Goal: Task Accomplishment & Management: Manage account settings

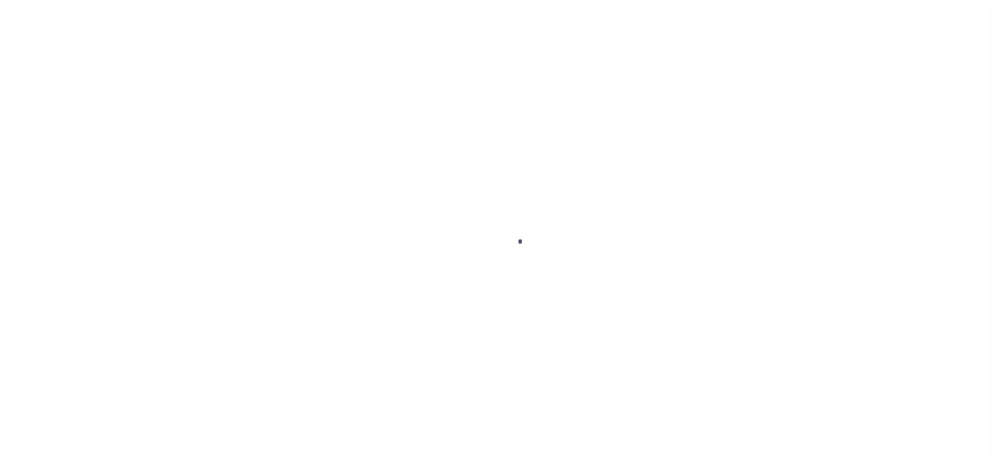
drag, startPoint x: 499, startPoint y: 233, endPoint x: 502, endPoint y: 239, distance: 6.1
click at [499, 233] on circle at bounding box center [504, 241] width 41 height 41
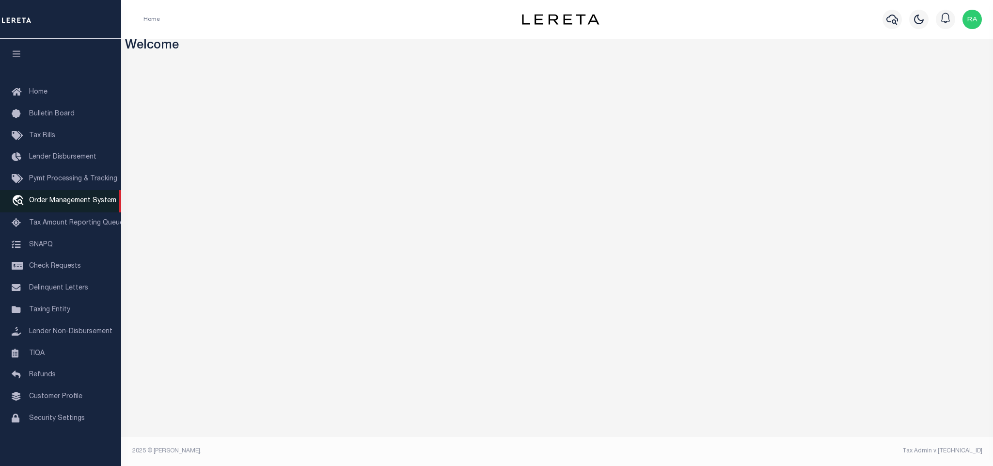
click at [80, 201] on span "Order Management System" at bounding box center [72, 200] width 87 height 7
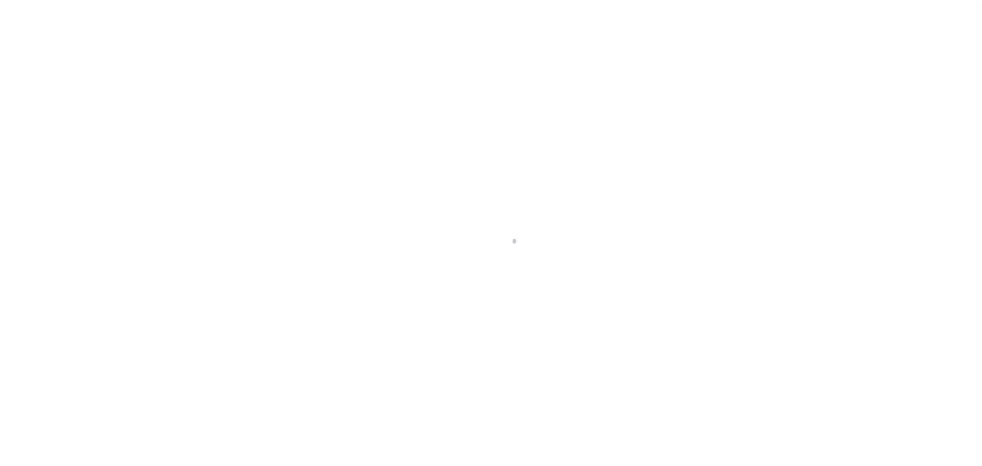
scroll to position [6, 0]
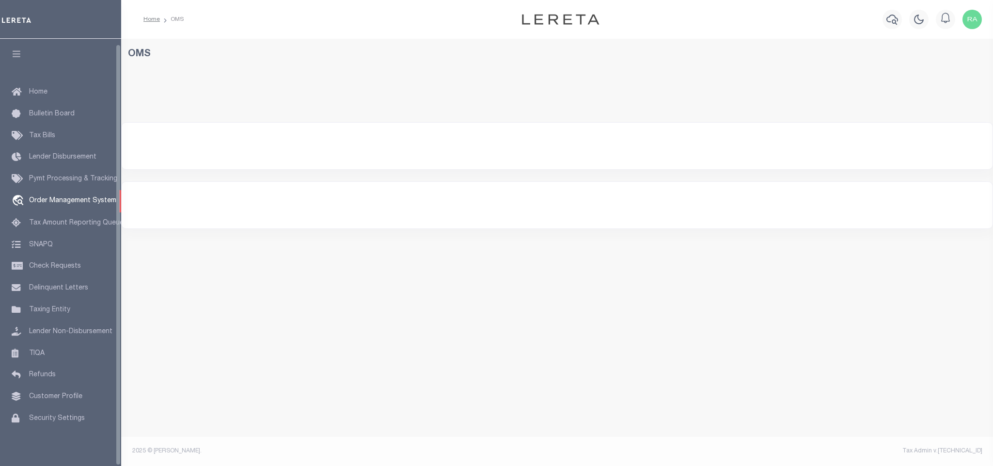
select select "200"
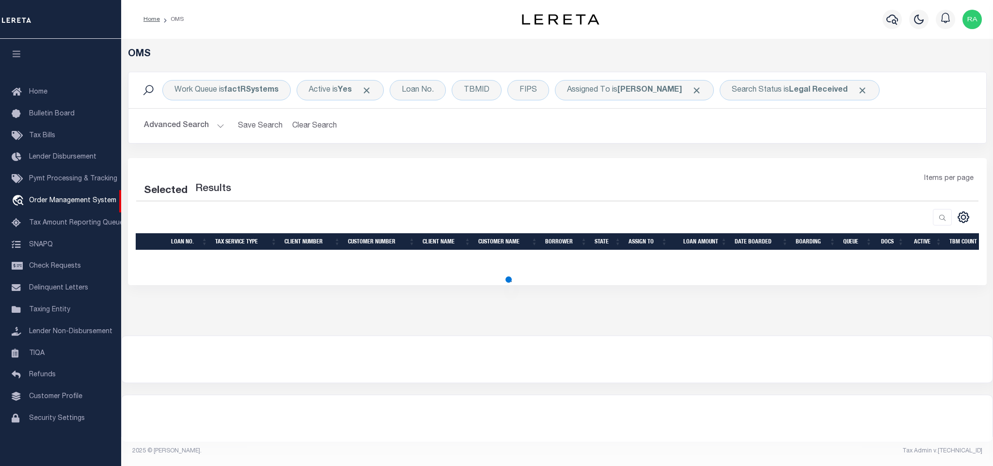
select select "200"
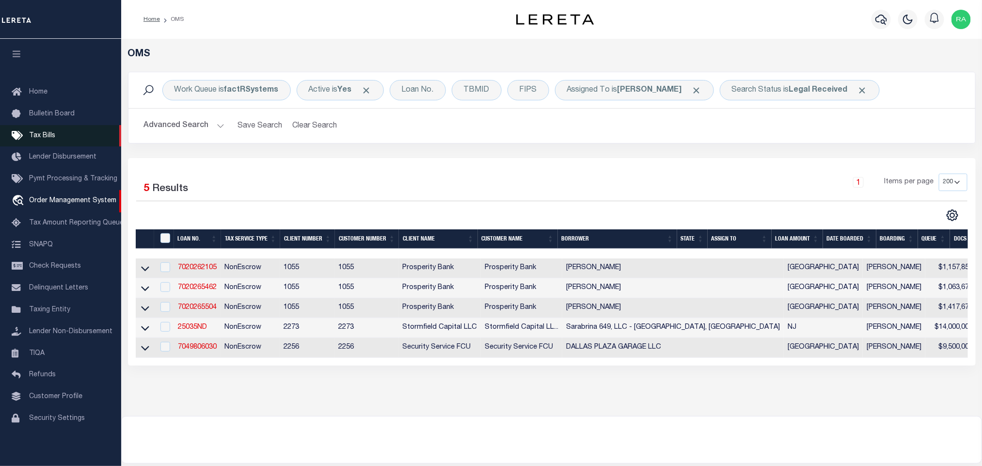
click at [40, 132] on span "Tax Bills" at bounding box center [42, 135] width 26 height 7
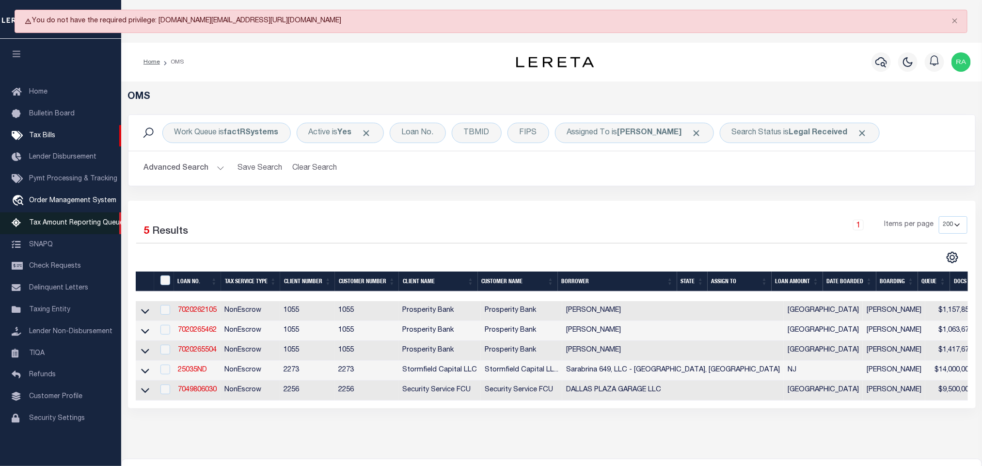
click at [48, 221] on span "Tax Amount Reporting Queue" at bounding box center [76, 223] width 95 height 7
click at [65, 220] on span "Tax Amount Reporting Queue" at bounding box center [76, 223] width 95 height 7
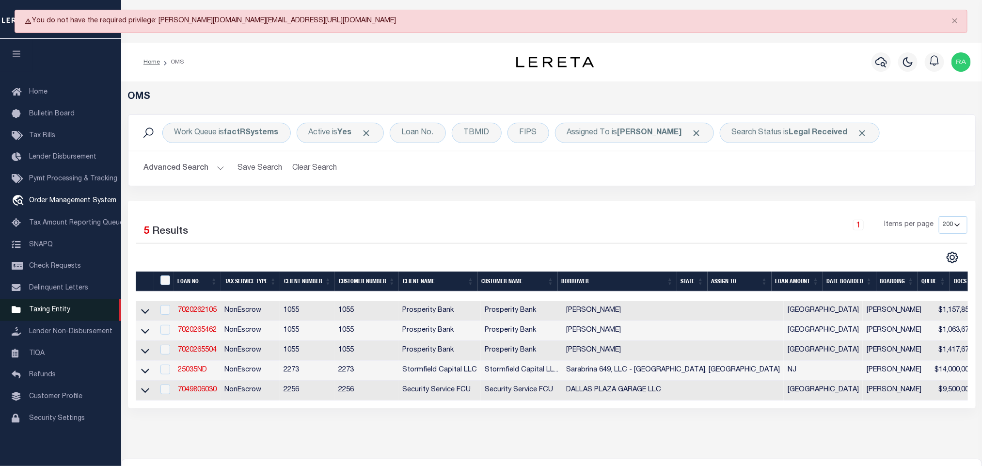
click at [41, 306] on span "Taxing Entity" at bounding box center [49, 309] width 41 height 7
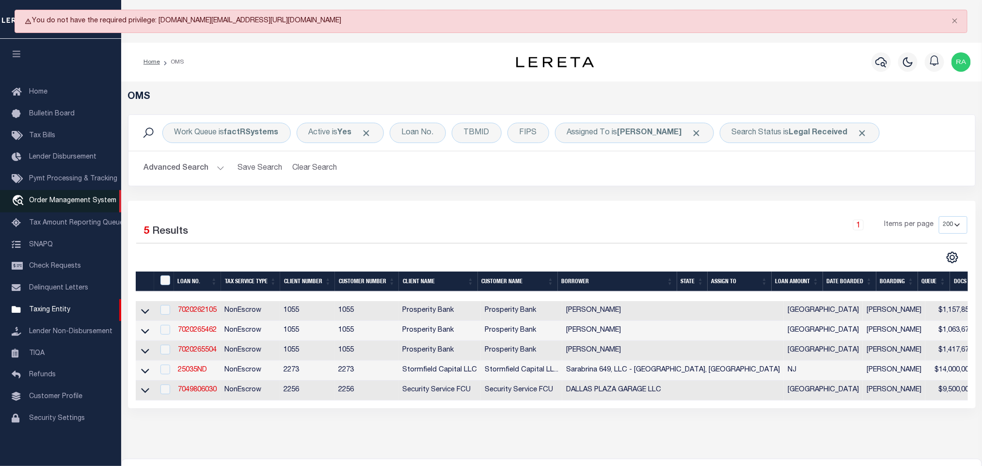
click at [63, 197] on span "Order Management System" at bounding box center [72, 200] width 87 height 7
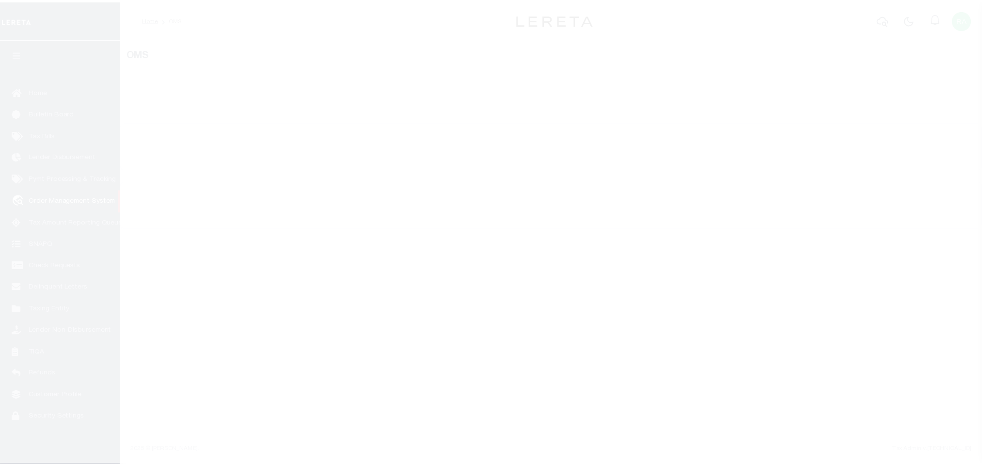
scroll to position [6, 0]
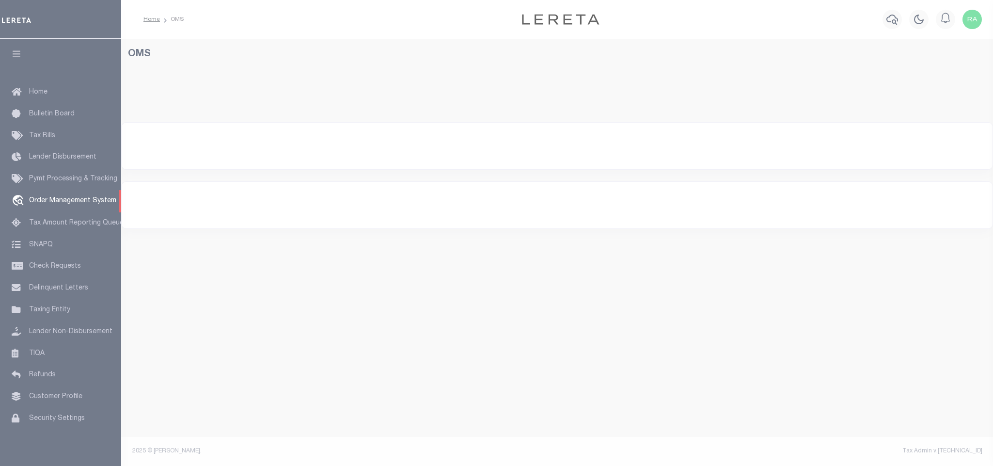
select select "200"
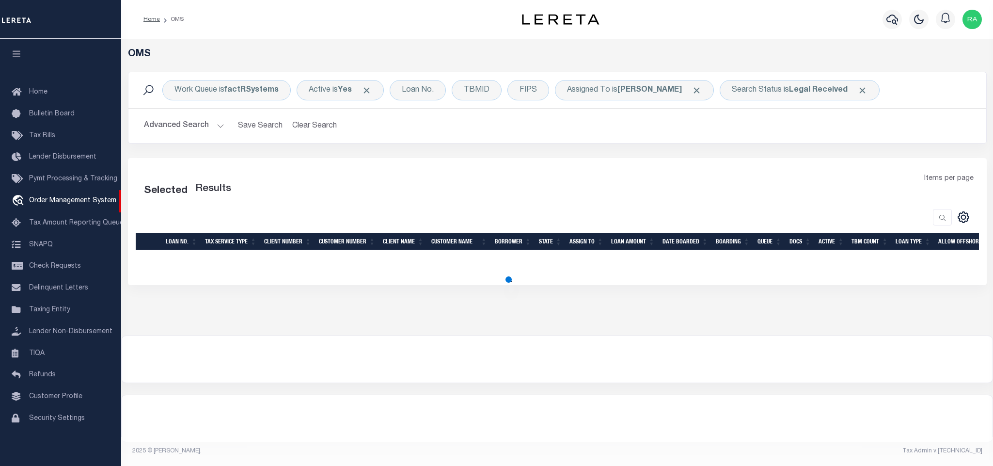
select select "200"
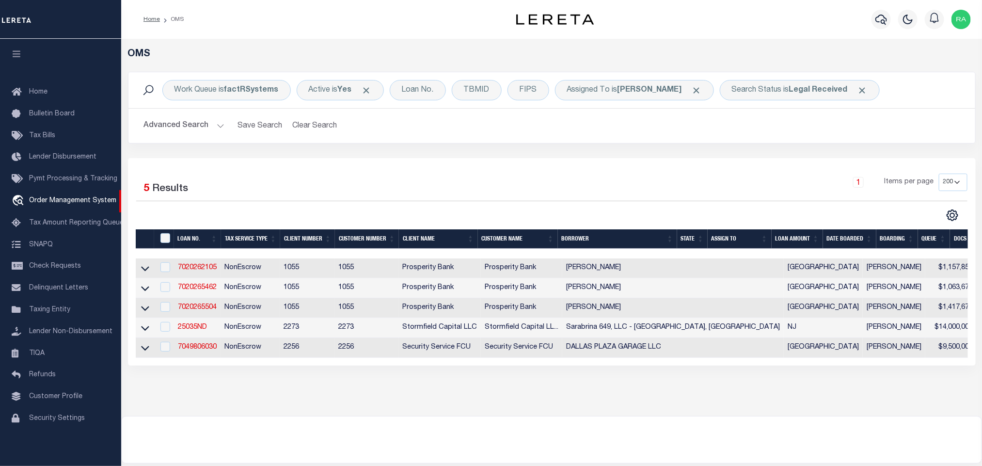
click at [966, 12] on img "button" at bounding box center [961, 19] width 19 height 19
click at [923, 67] on span "Sign out" at bounding box center [923, 68] width 28 height 7
